Goal: Navigation & Orientation: Find specific page/section

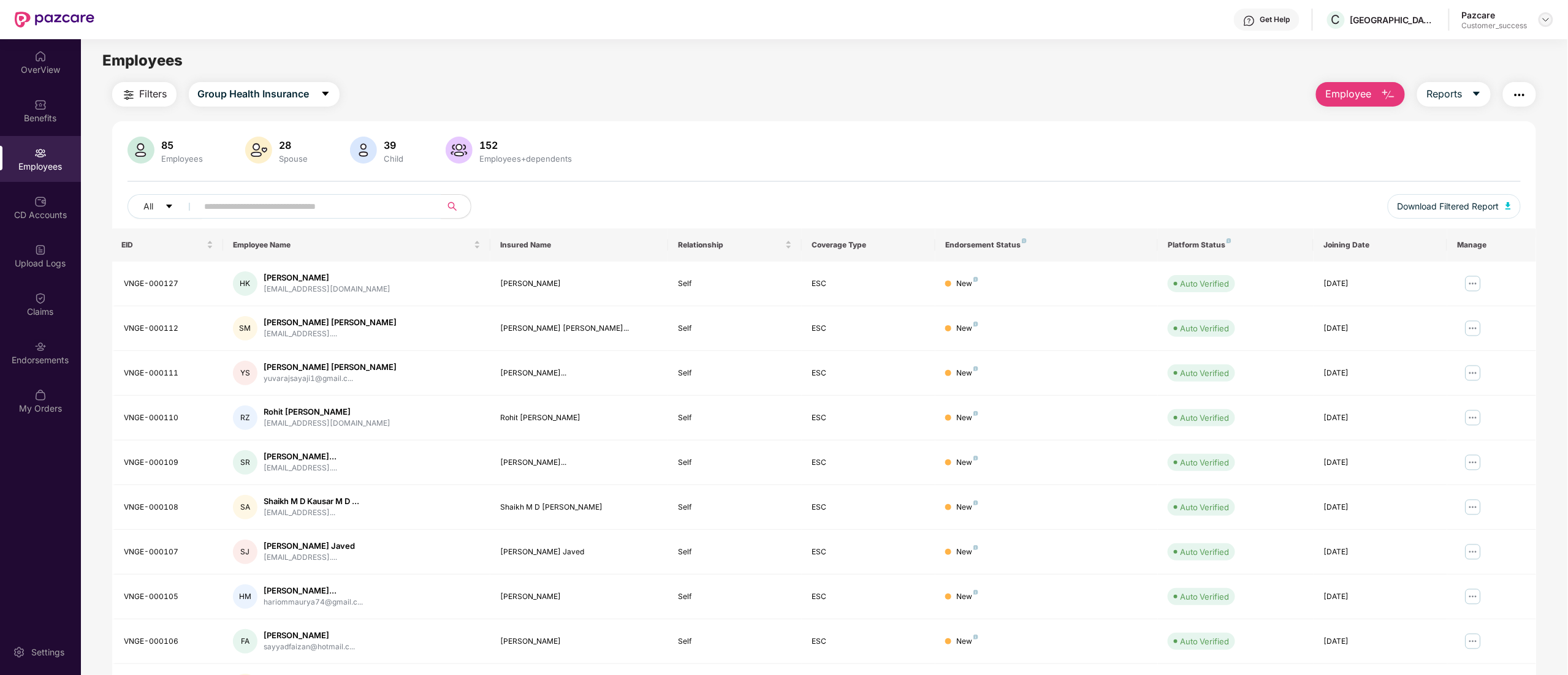
click at [1545, 19] on img at bounding box center [1546, 20] width 10 height 10
click at [1469, 284] on img at bounding box center [1473, 284] width 20 height 20
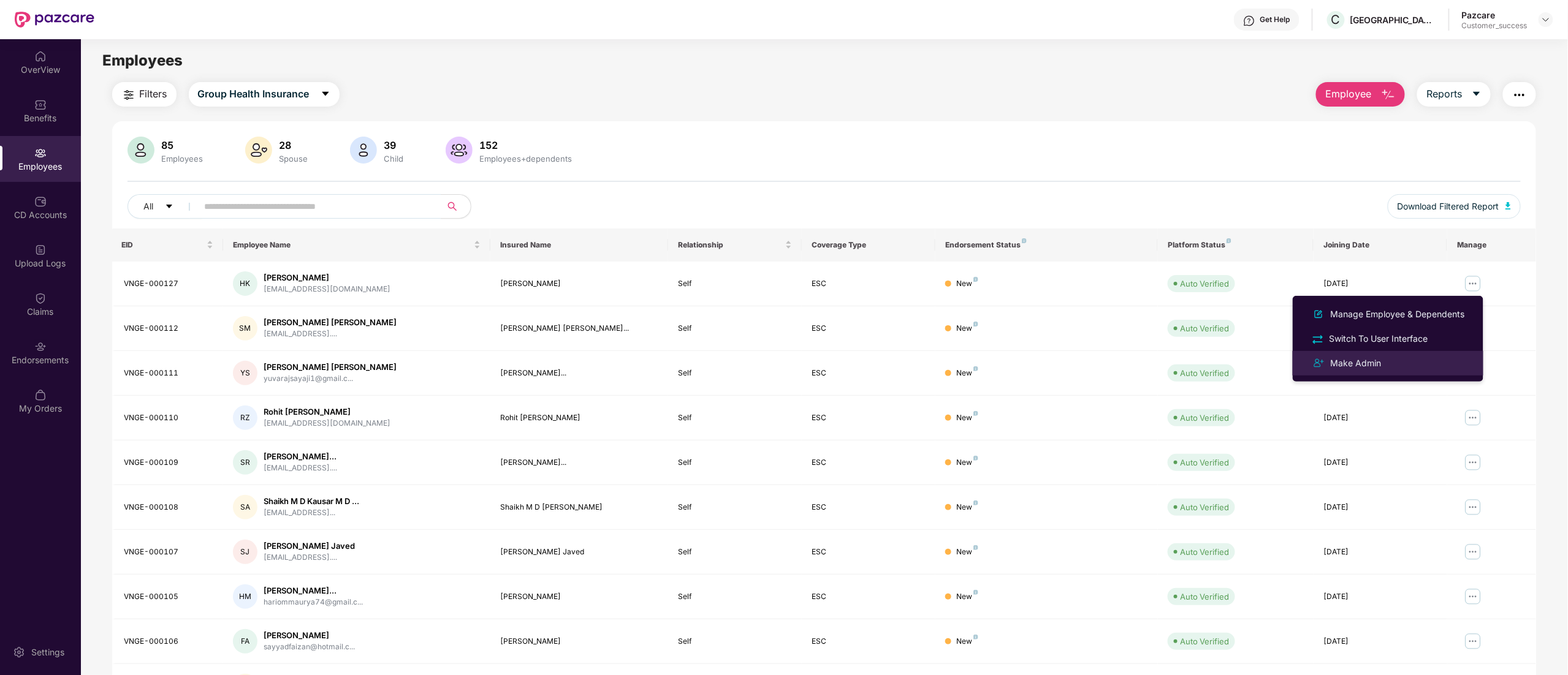
click at [1364, 356] on div "Make Admin" at bounding box center [1388, 363] width 159 height 15
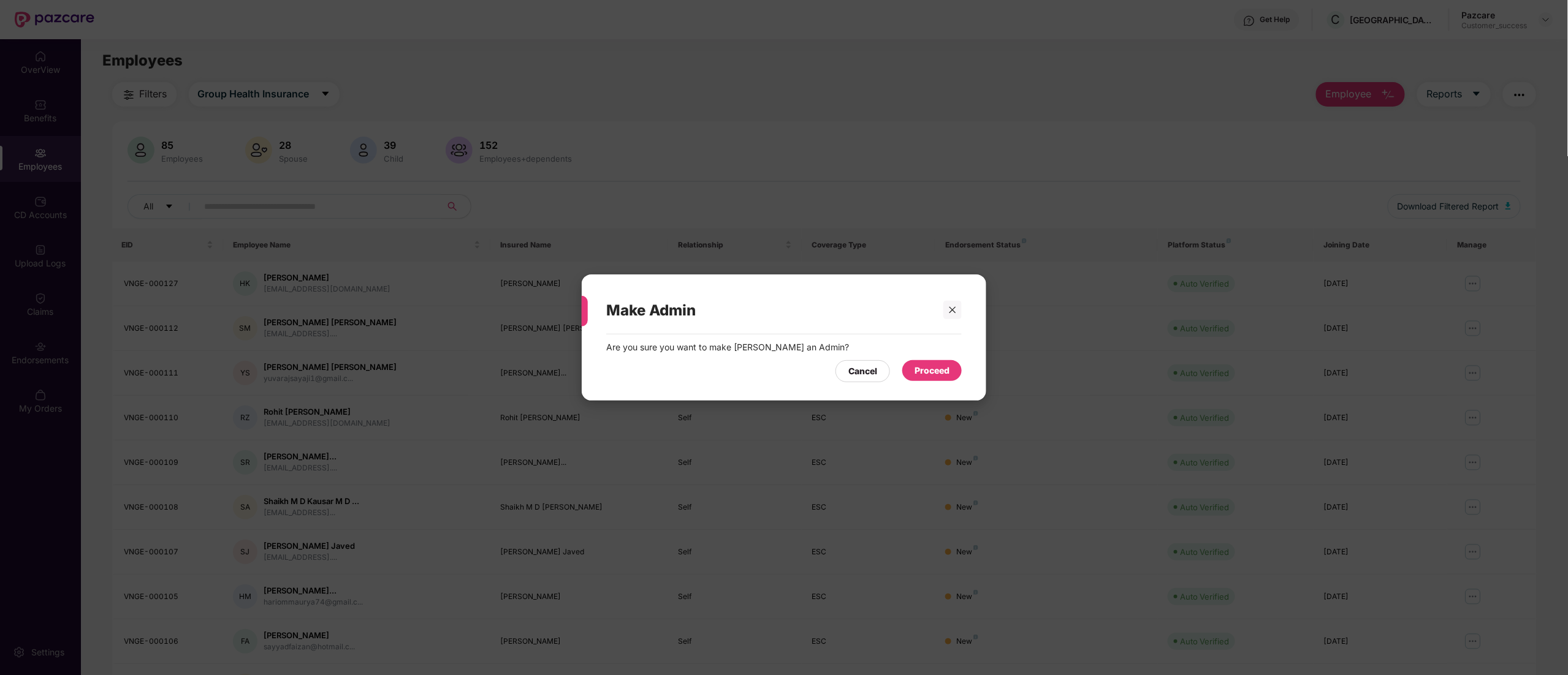
click at [930, 364] on div "Proceed" at bounding box center [932, 371] width 35 height 14
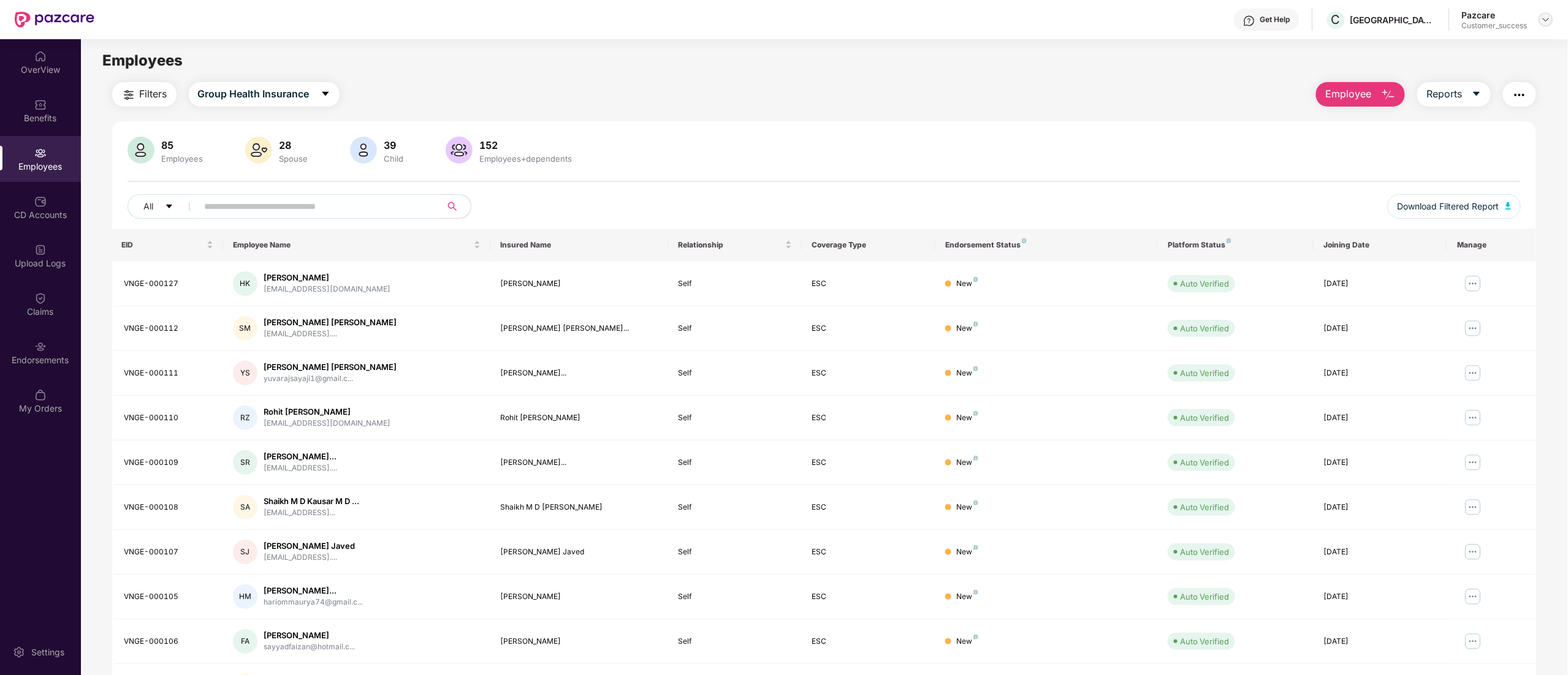
click at [1543, 22] on img at bounding box center [1546, 20] width 10 height 10
click at [1480, 48] on div "Switch to partner view" at bounding box center [1488, 49] width 159 height 24
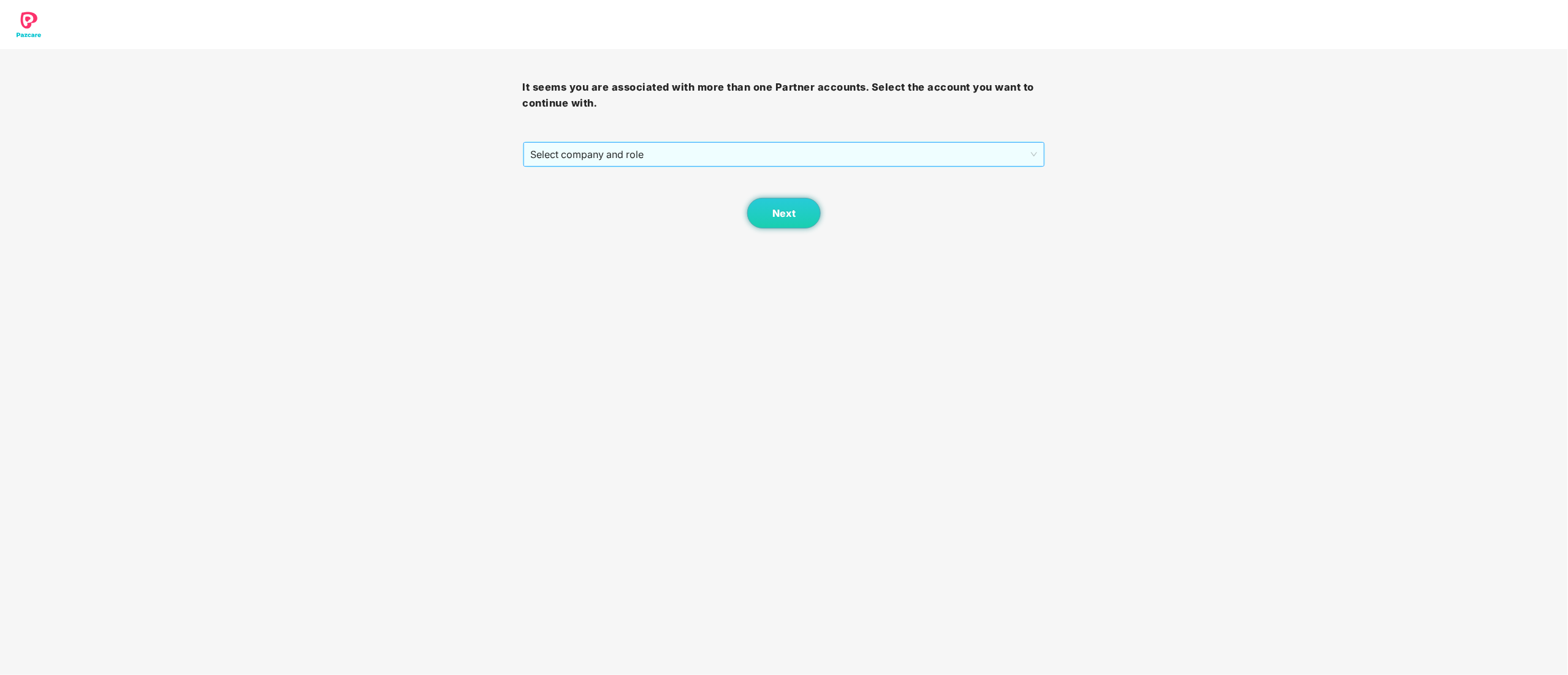
click at [552, 152] on span "Select company and role" at bounding box center [784, 154] width 507 height 23
click at [575, 200] on div "Pazcare - CUSTOMER_SUCCESS" at bounding box center [785, 199] width 508 height 14
click at [773, 205] on button "Next" at bounding box center [784, 213] width 74 height 31
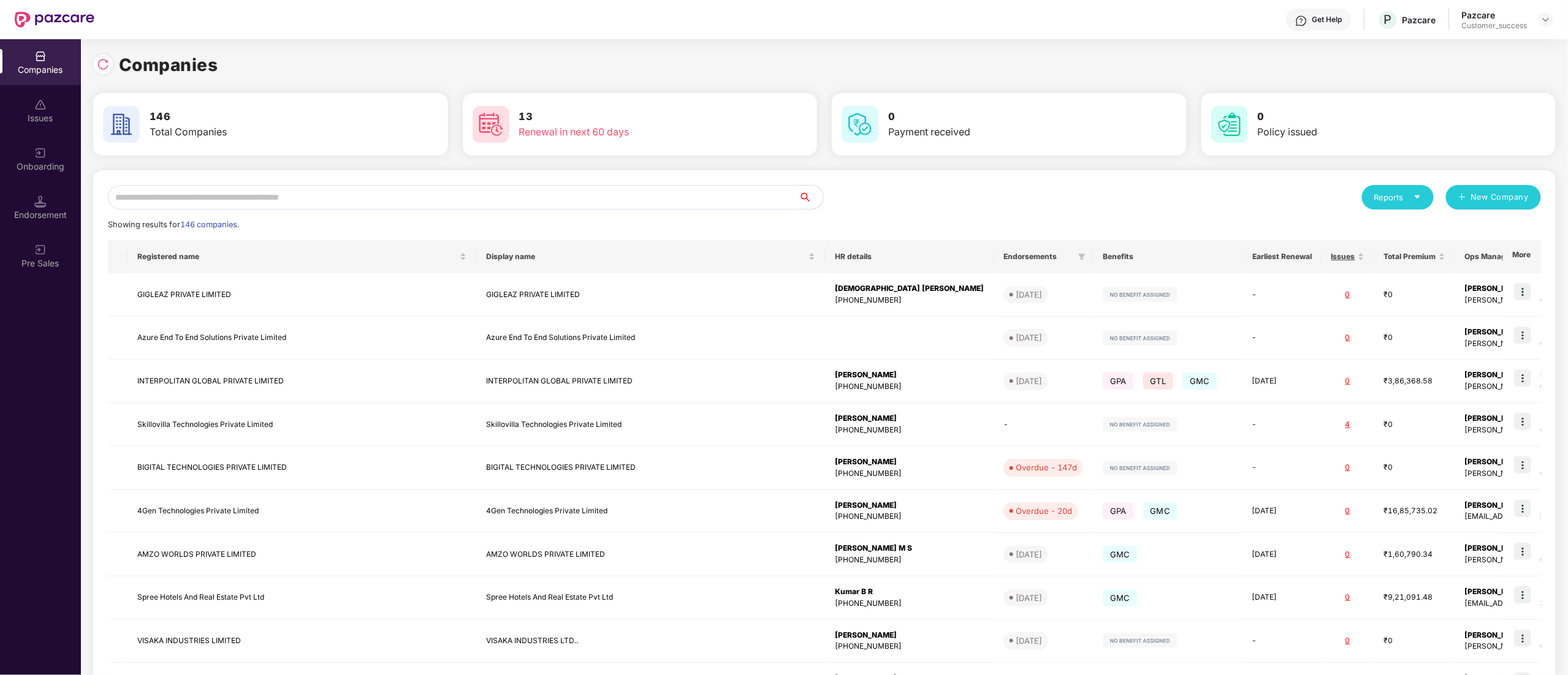
click at [279, 180] on div "Reports New Company Showing results for 146 companies. Registered name Display …" at bounding box center [824, 467] width 1462 height 595
click at [280, 195] on input "text" at bounding box center [453, 198] width 691 height 25
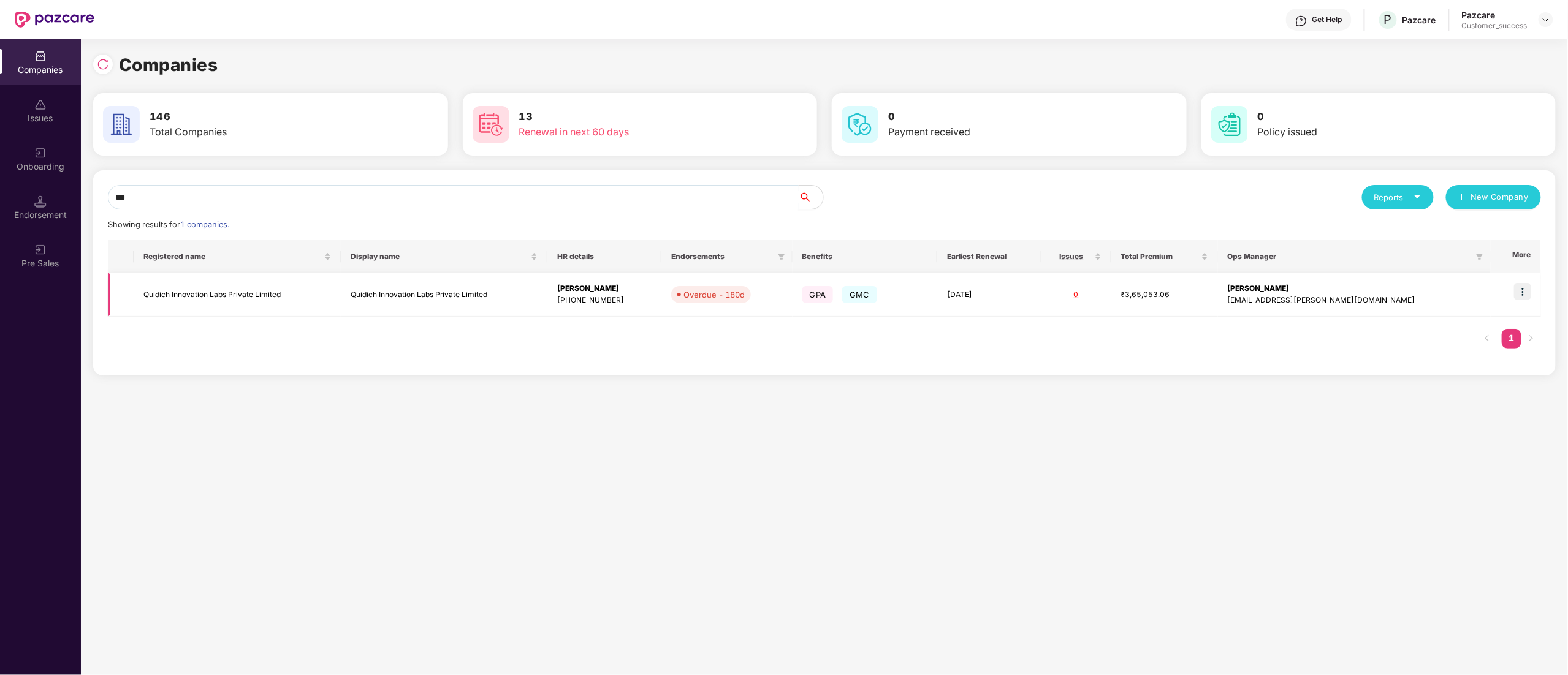
type input "***"
click at [1526, 296] on img at bounding box center [1523, 291] width 17 height 17
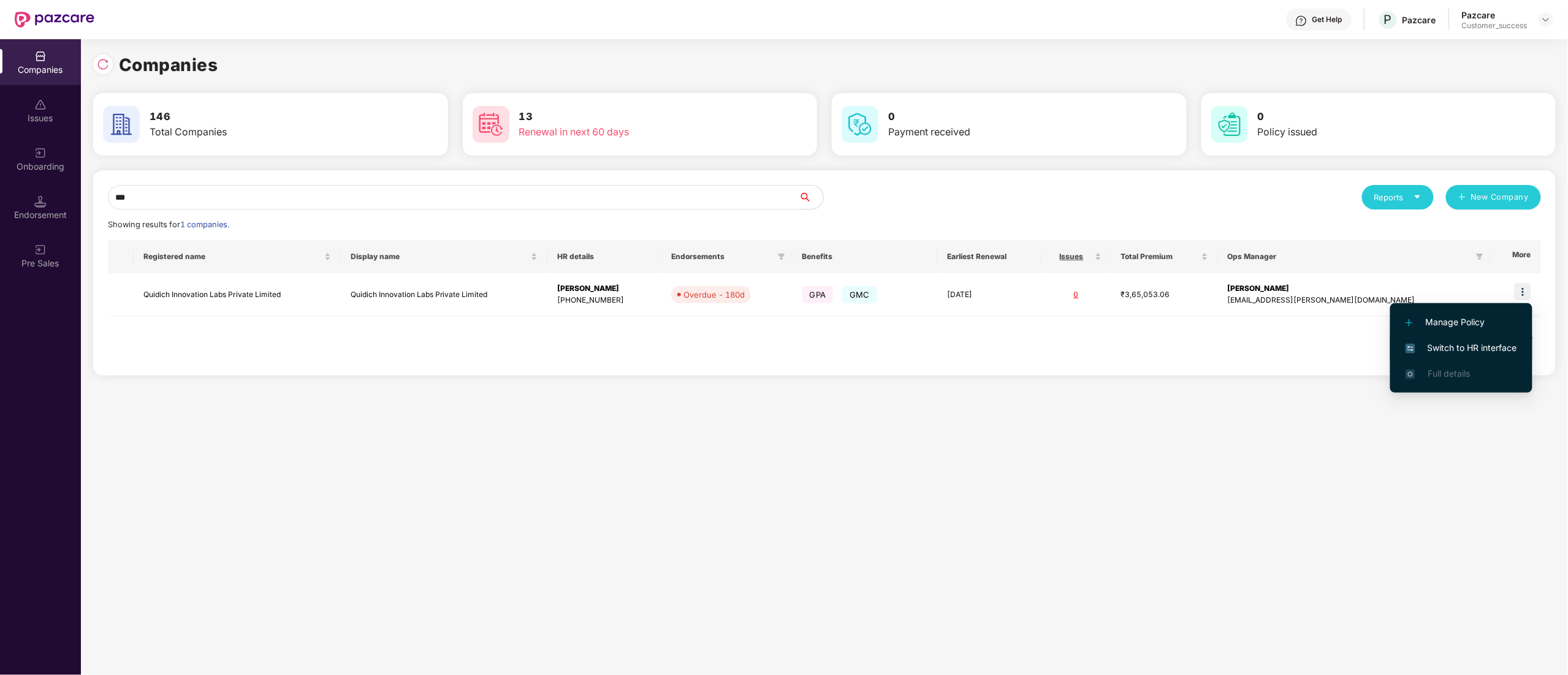
click at [1482, 350] on span "Switch to HR interface" at bounding box center [1461, 348] width 112 height 14
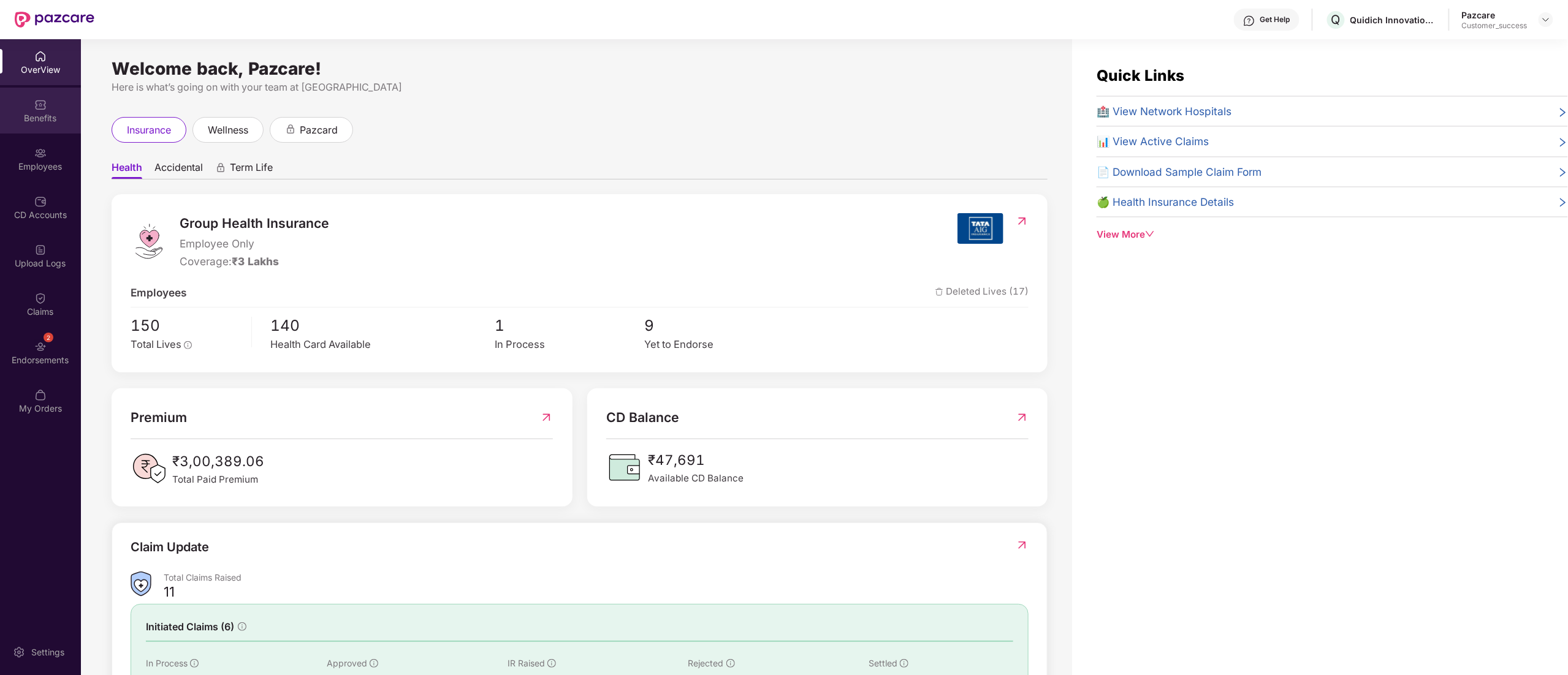
click at [23, 119] on div "Benefits" at bounding box center [40, 119] width 81 height 12
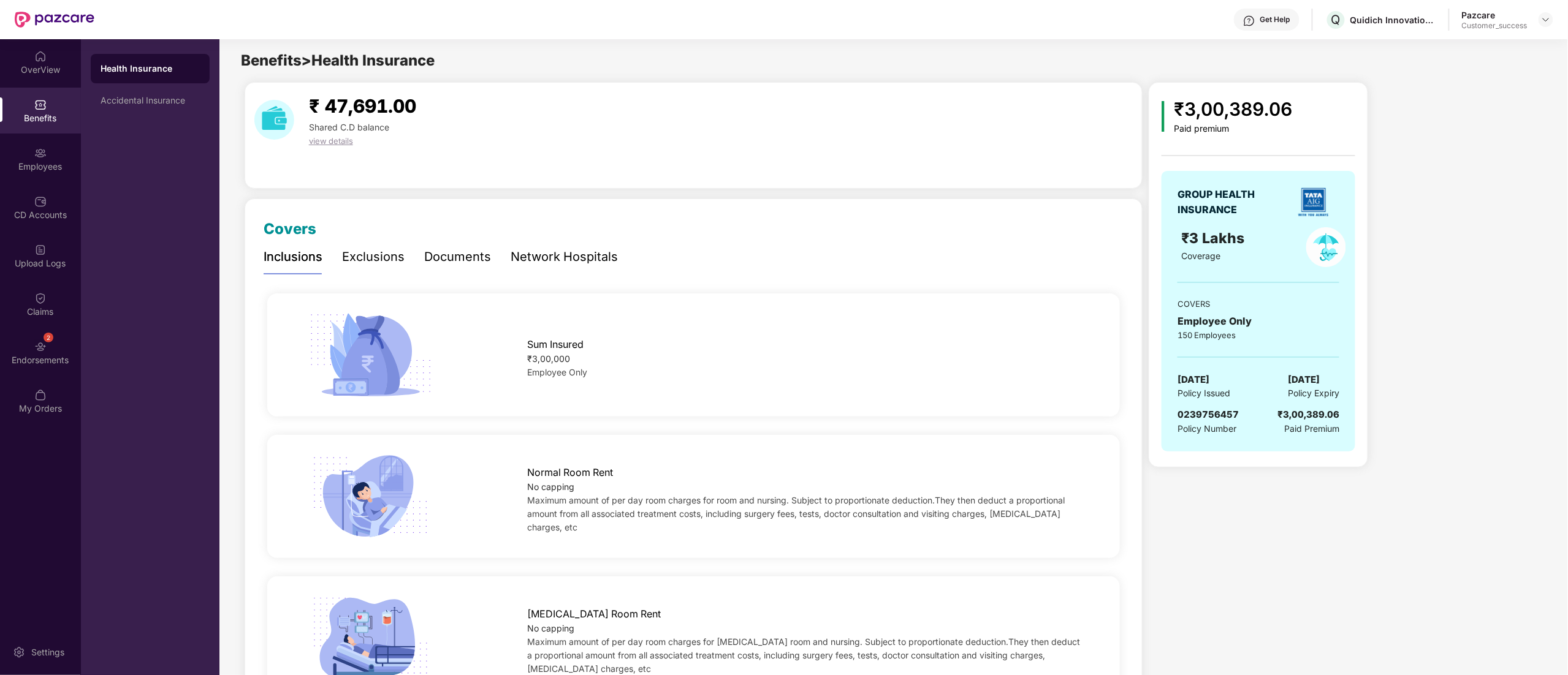
click at [471, 264] on div "Documents" at bounding box center [458, 257] width 67 height 19
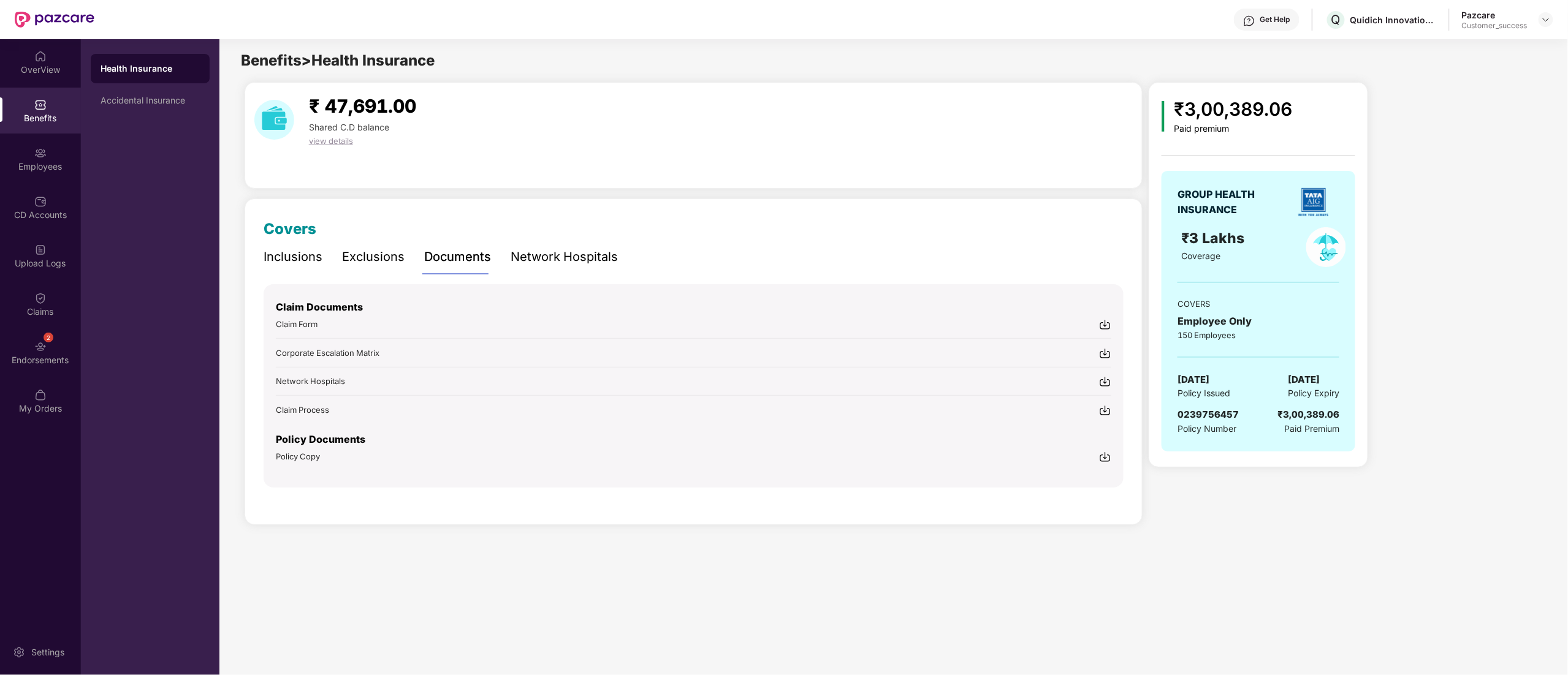
click at [1106, 457] on img at bounding box center [1105, 457] width 12 height 12
